Goal: Use online tool/utility

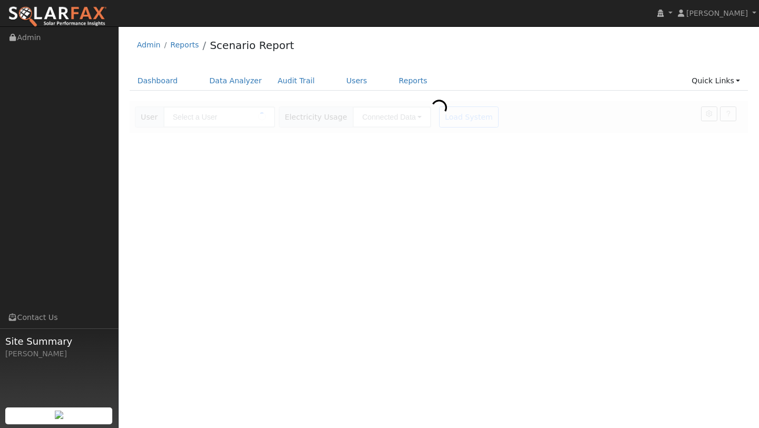
type input "[PERSON_NAME]"
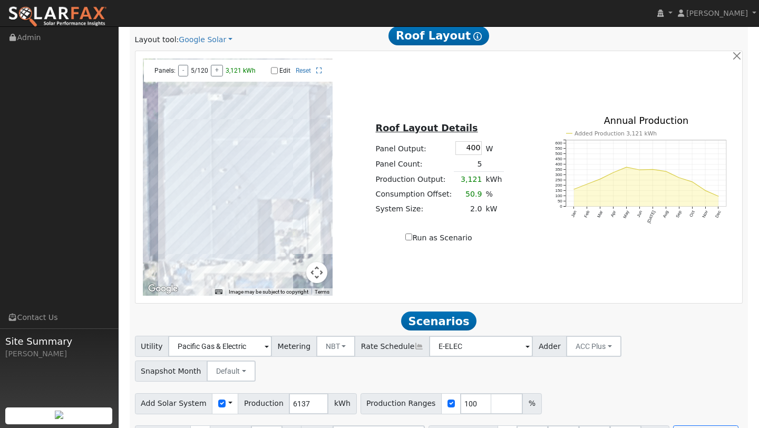
scroll to position [559, 0]
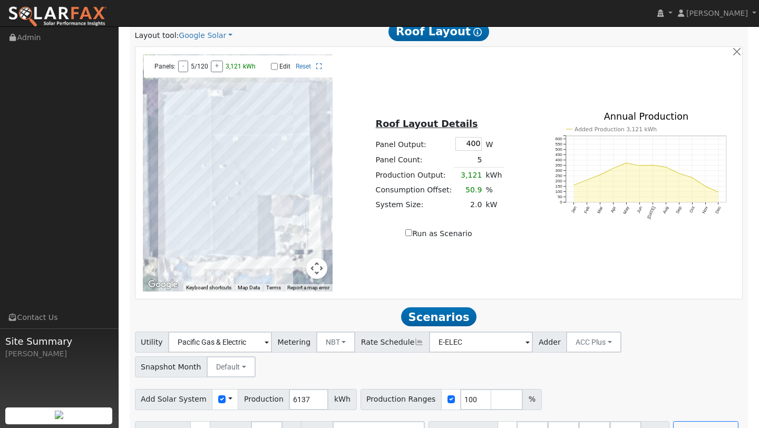
click at [311, 280] on div at bounding box center [238, 172] width 190 height 237
click at [316, 275] on button "Map camera controls" at bounding box center [316, 268] width 21 height 21
click at [295, 273] on button "Zoom out" at bounding box center [290, 268] width 21 height 21
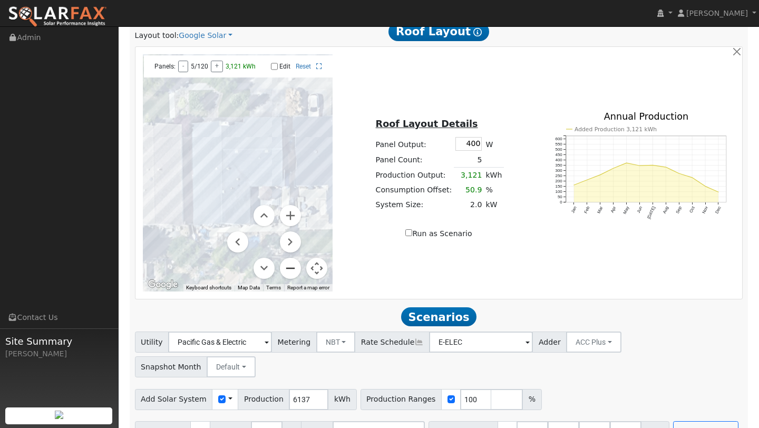
click at [295, 273] on button "Zoom out" at bounding box center [290, 268] width 21 height 21
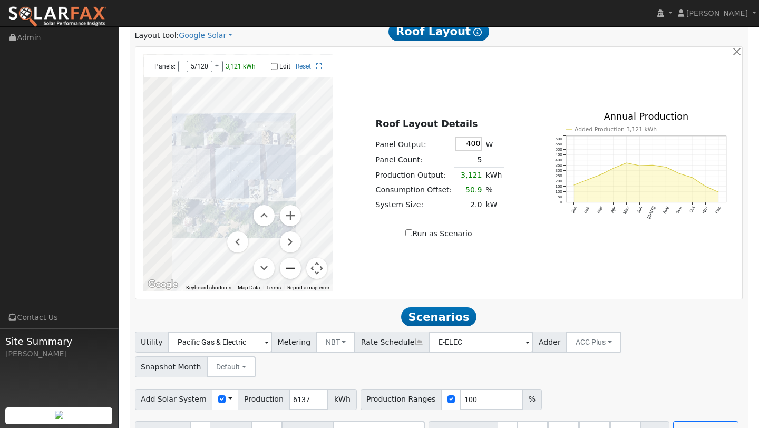
click at [295, 273] on button "Zoom out" at bounding box center [290, 268] width 21 height 21
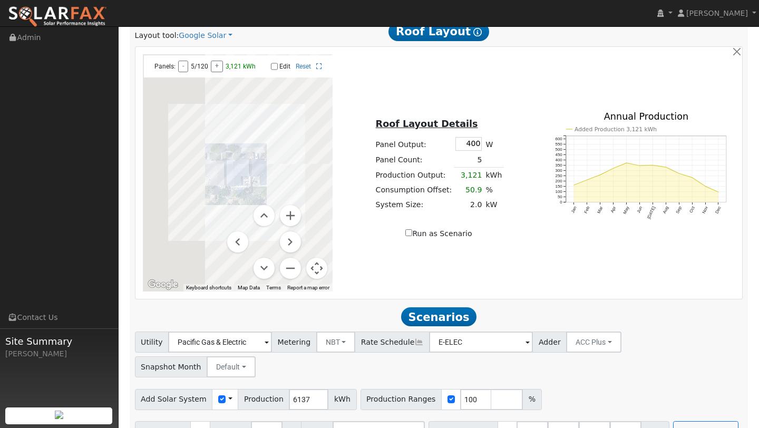
click at [319, 272] on button "Map camera controls" at bounding box center [316, 268] width 21 height 21
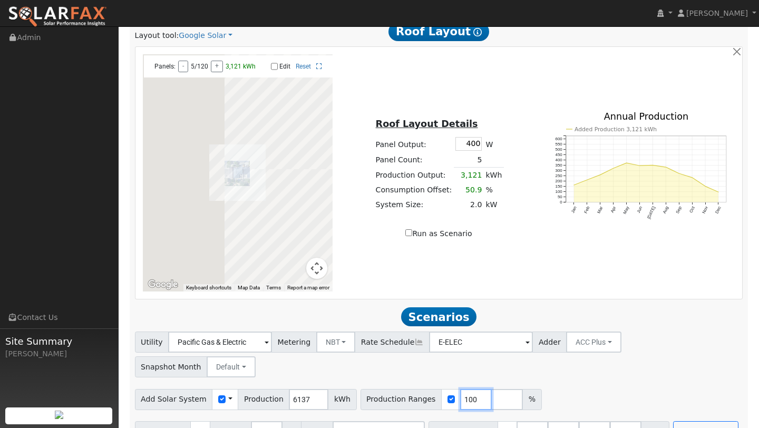
click at [463, 389] on input "100" at bounding box center [476, 399] width 32 height 21
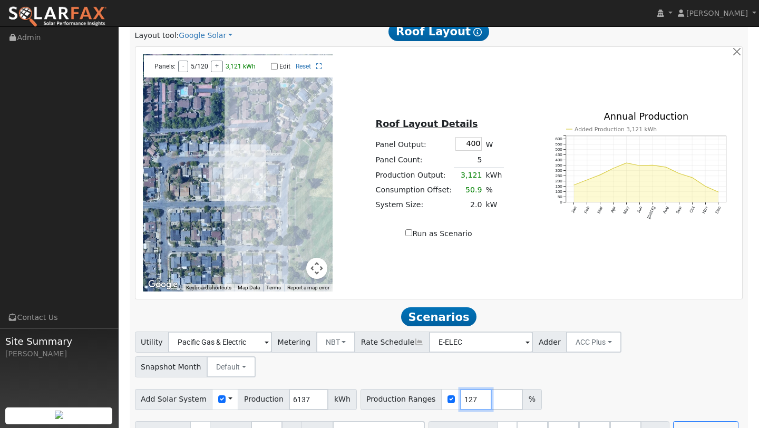
type input "127"
click at [586, 421] on input "40.5" at bounding box center [594, 431] width 32 height 21
type input "4"
click at [557, 421] on input "27" at bounding box center [563, 431] width 32 height 21
type input "2"
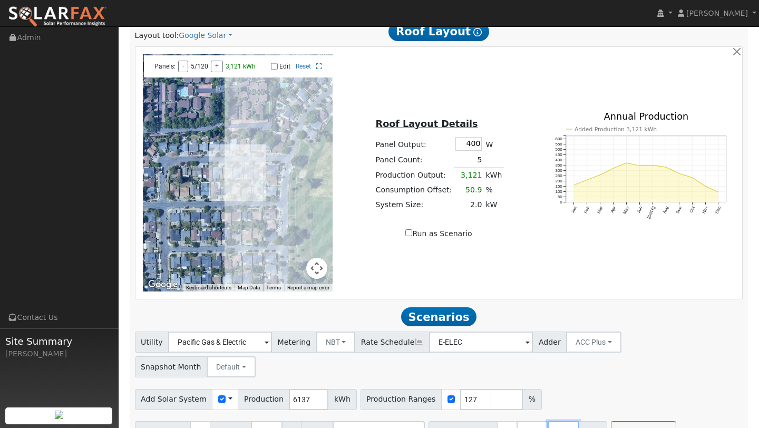
type input "0"
type input "13.5"
click at [642, 421] on button "Run Scenarios" at bounding box center [674, 431] width 65 height 21
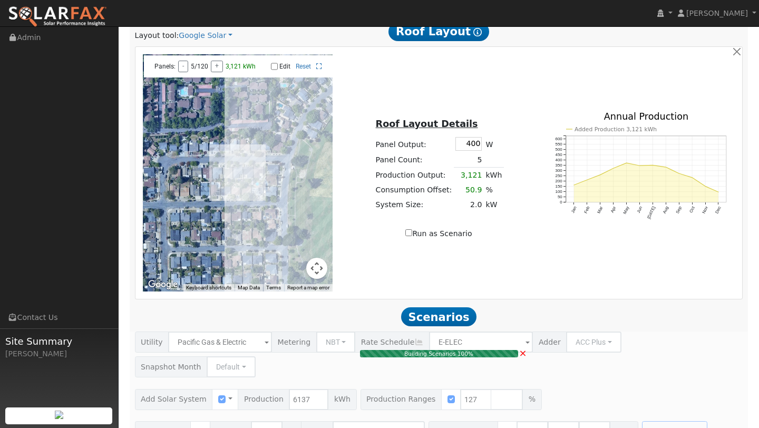
type input "5.2"
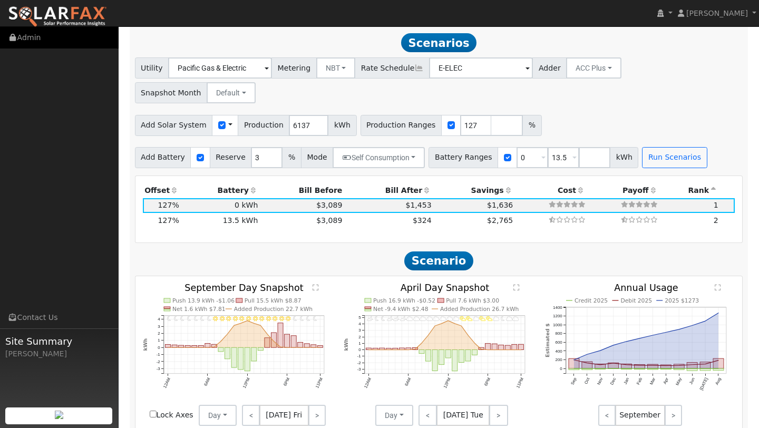
scroll to position [834, 0]
